Goal: Task Accomplishment & Management: Manage account settings

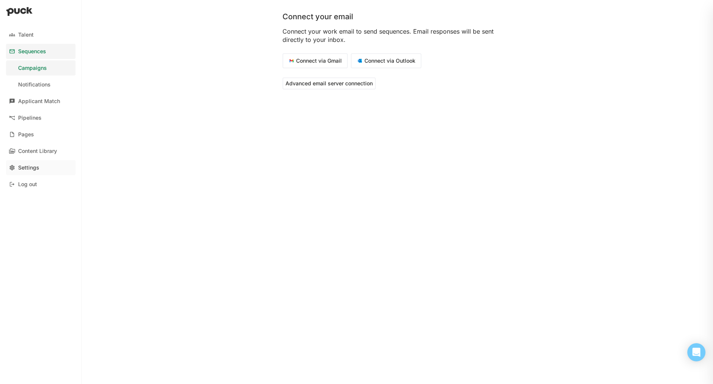
click at [34, 171] on link "Settings" at bounding box center [40, 167] width 69 height 15
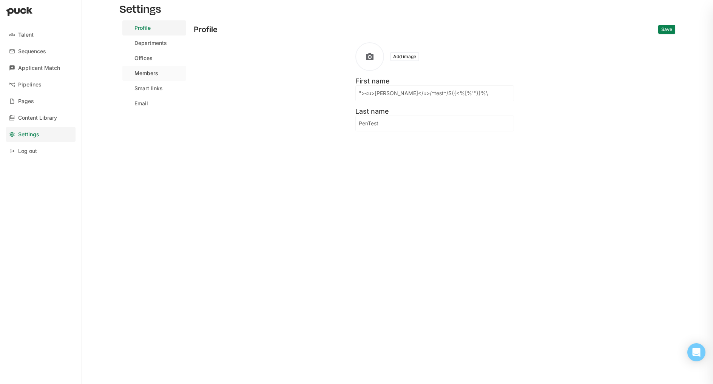
click at [144, 73] on div "Members" at bounding box center [146, 73] width 24 height 6
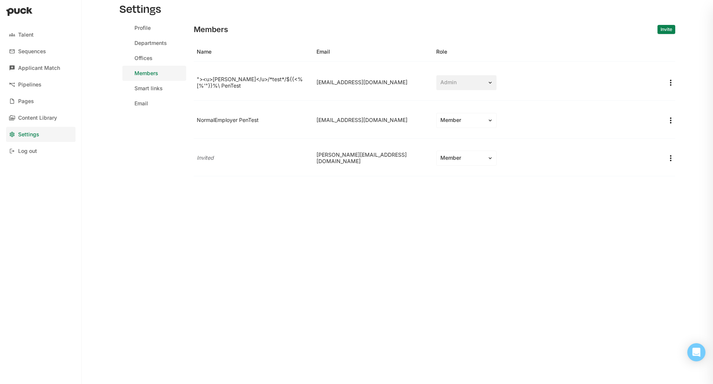
click at [663, 30] on button "Invite" at bounding box center [666, 29] width 18 height 9
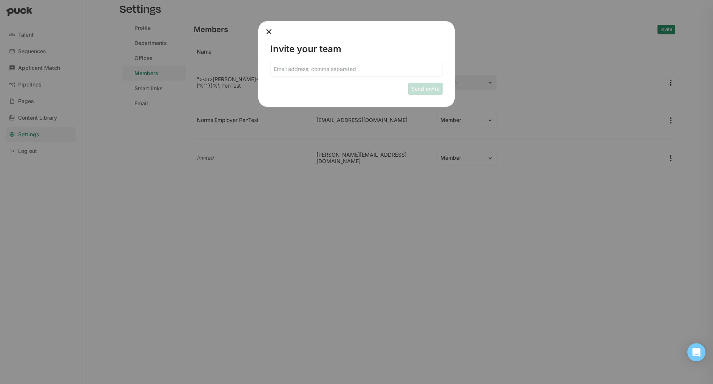
click at [365, 71] on input at bounding box center [356, 68] width 171 height 15
type input "[PERSON_NAME].b+1@[DOMAIN_NAME]"
click at [424, 88] on button "Send invite" at bounding box center [425, 89] width 34 height 12
click at [421, 89] on button "Send invite" at bounding box center [425, 89] width 34 height 12
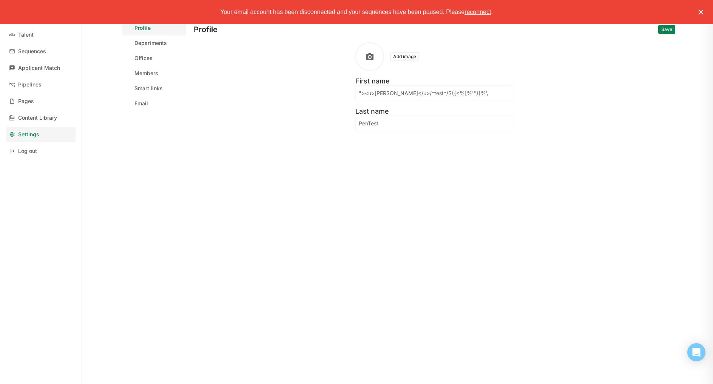
click at [483, 14] on span "reconnect" at bounding box center [477, 12] width 26 height 6
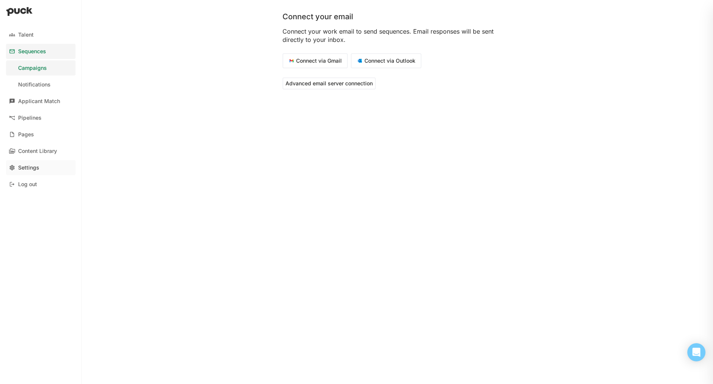
click at [30, 163] on link "Settings" at bounding box center [40, 167] width 69 height 15
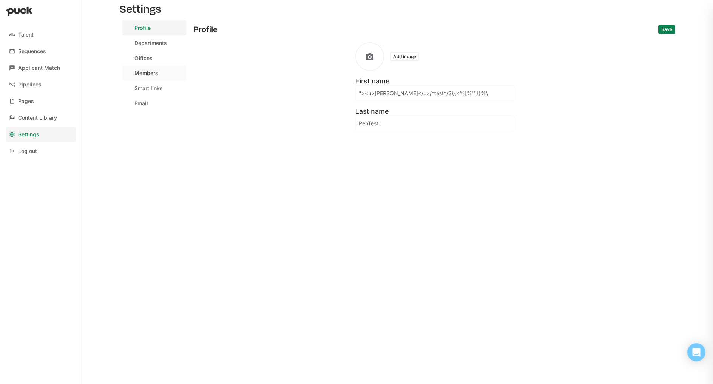
click at [145, 74] on div "Members" at bounding box center [146, 73] width 24 height 6
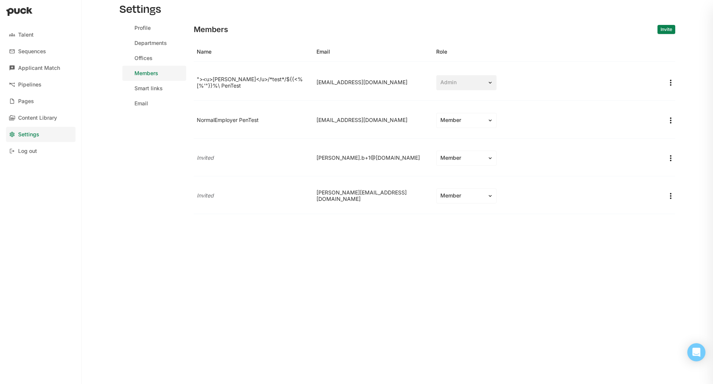
click at [663, 32] on button "Invite" at bounding box center [666, 29] width 18 height 9
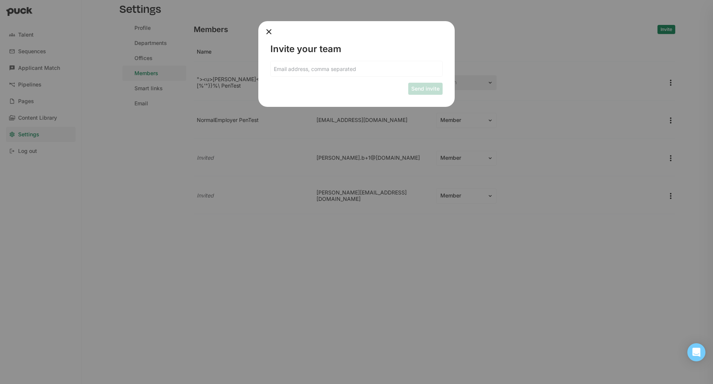
click at [371, 83] on div "Send invite" at bounding box center [356, 89] width 172 height 12
click at [365, 71] on input at bounding box center [356, 68] width 171 height 15
type input "razvi.b+2@pm.me"
click at [418, 89] on button "Send invite" at bounding box center [425, 89] width 34 height 12
